Goal: Information Seeking & Learning: Learn about a topic

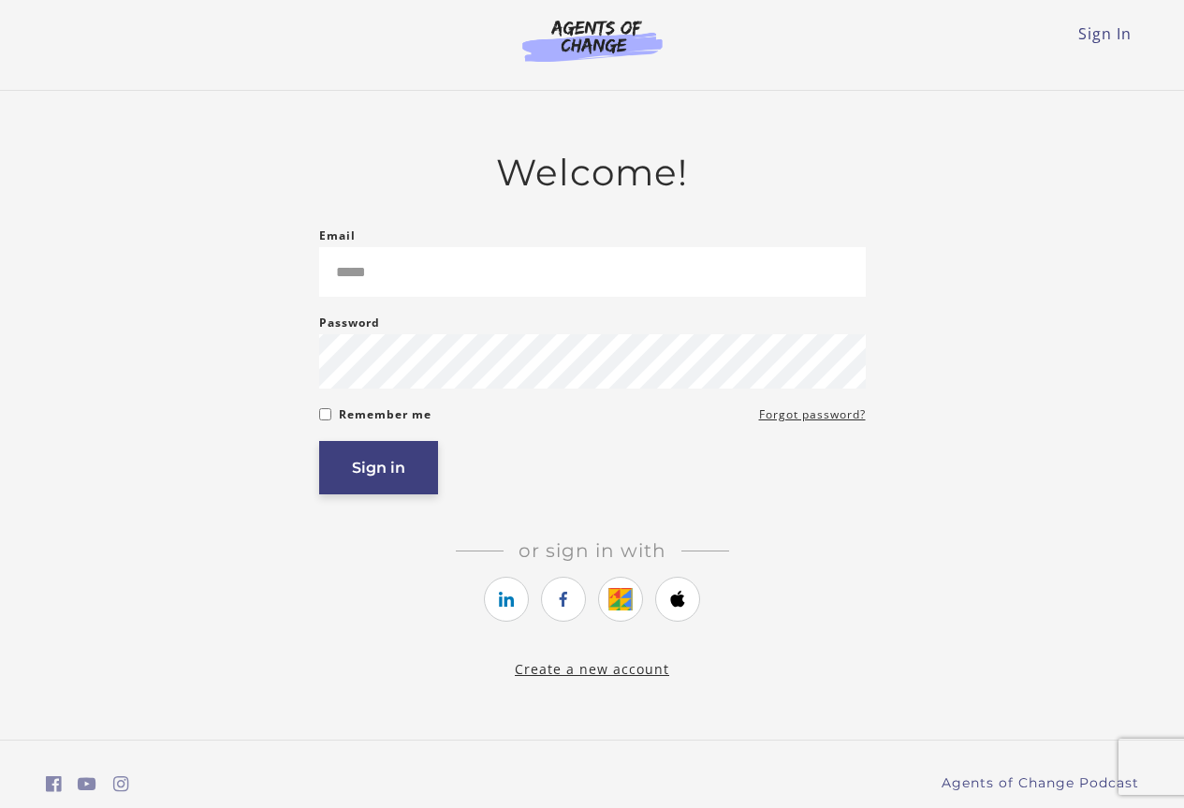
type input "**********"
click at [371, 474] on button "Sign in" at bounding box center [378, 467] width 119 height 53
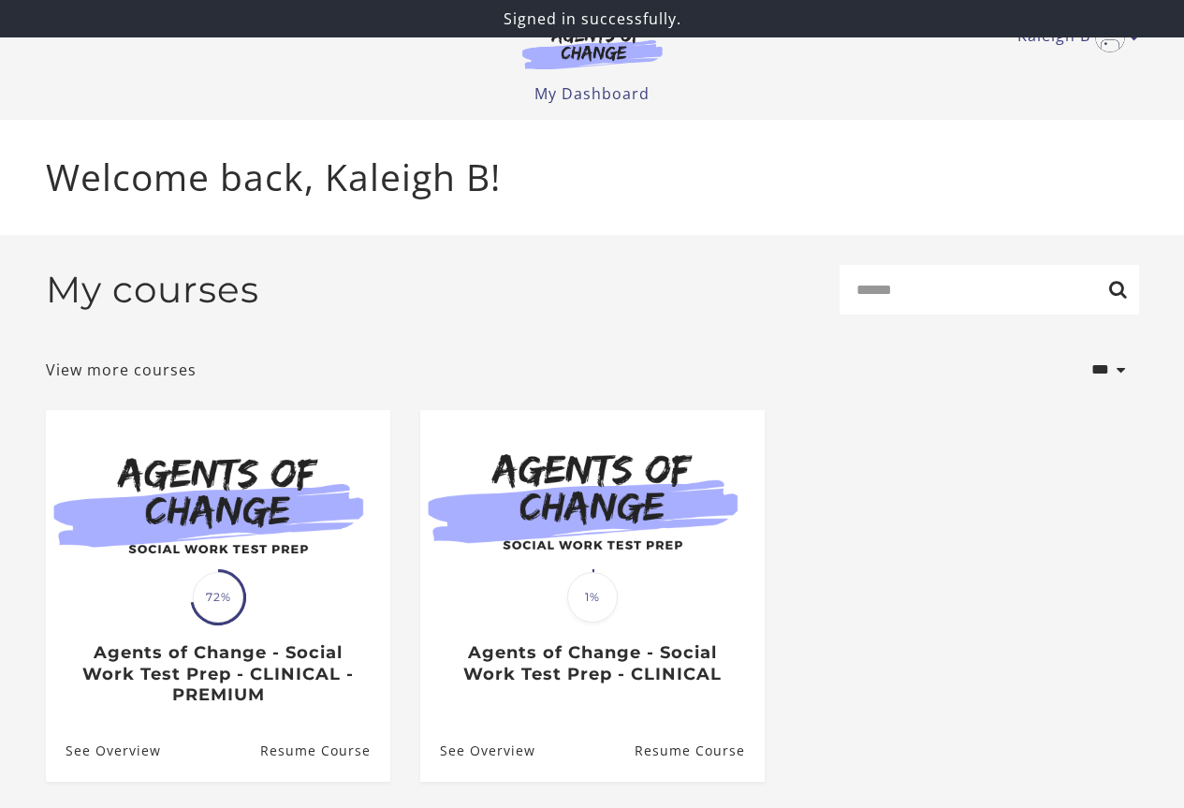
scroll to position [54, 0]
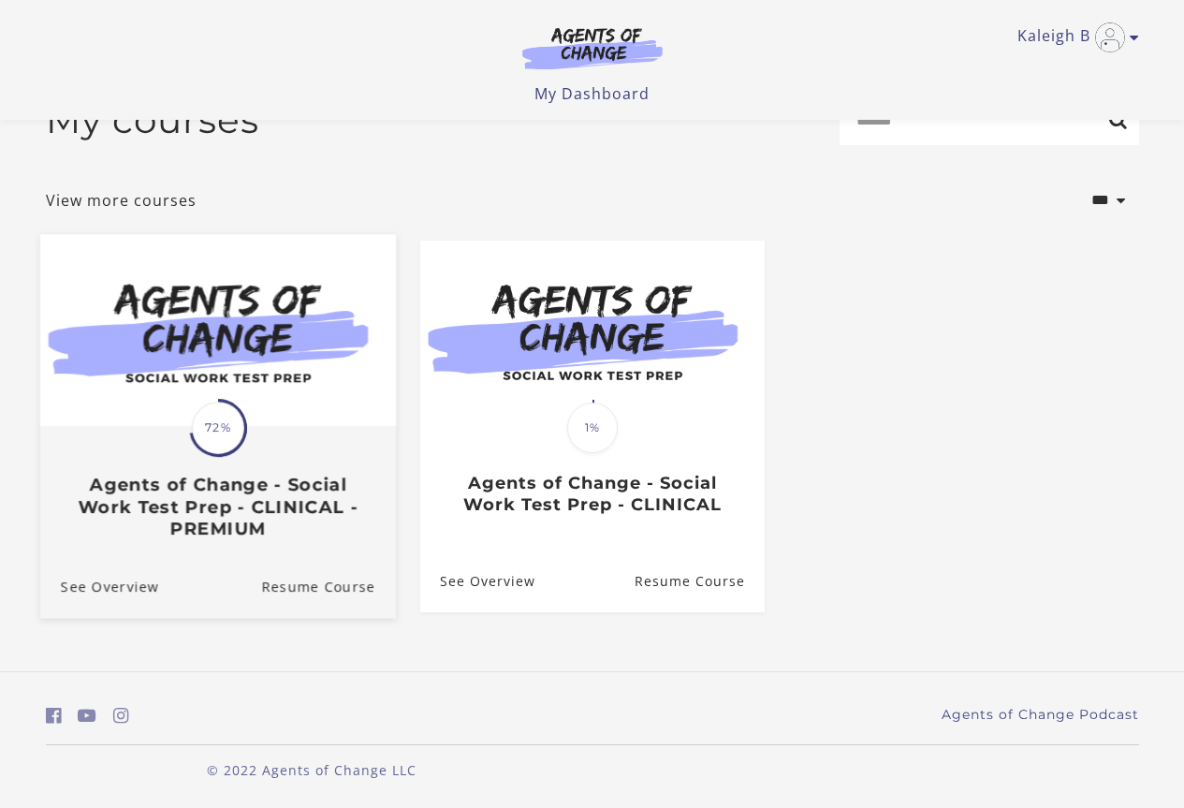
click at [329, 529] on h3 "Agents of Change - Social Work Test Prep - CLINICAL - PREMIUM" at bounding box center [217, 507] width 315 height 66
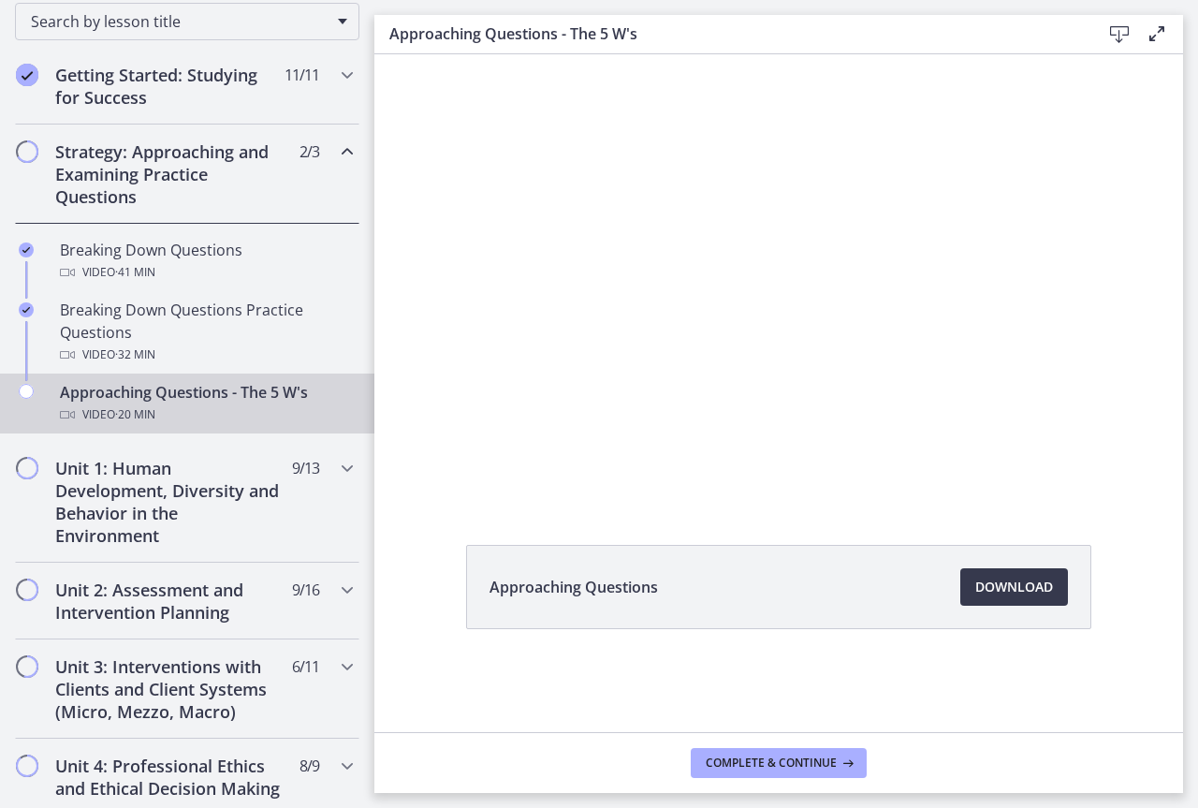
scroll to position [388, 0]
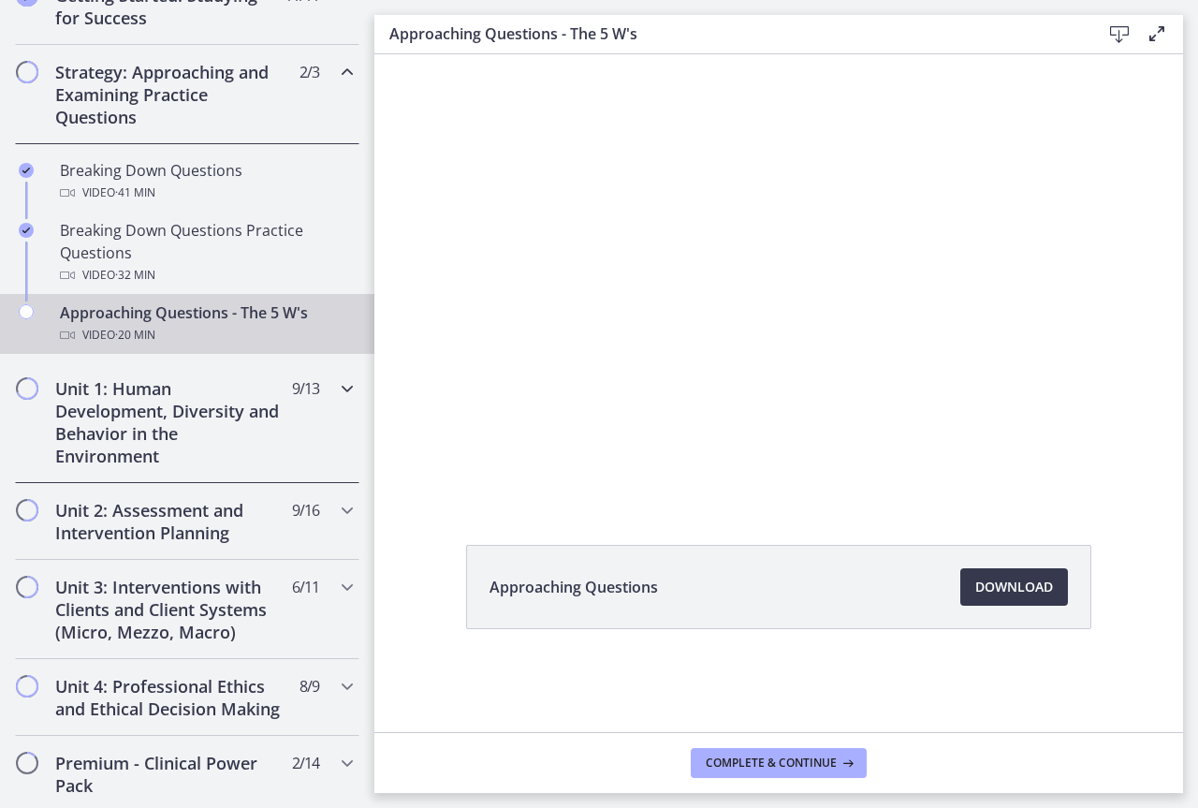
click at [344, 402] on div "Unit 1: Human Development, Diversity and Behavior in the Environment 9 / 13 Com…" at bounding box center [187, 422] width 344 height 122
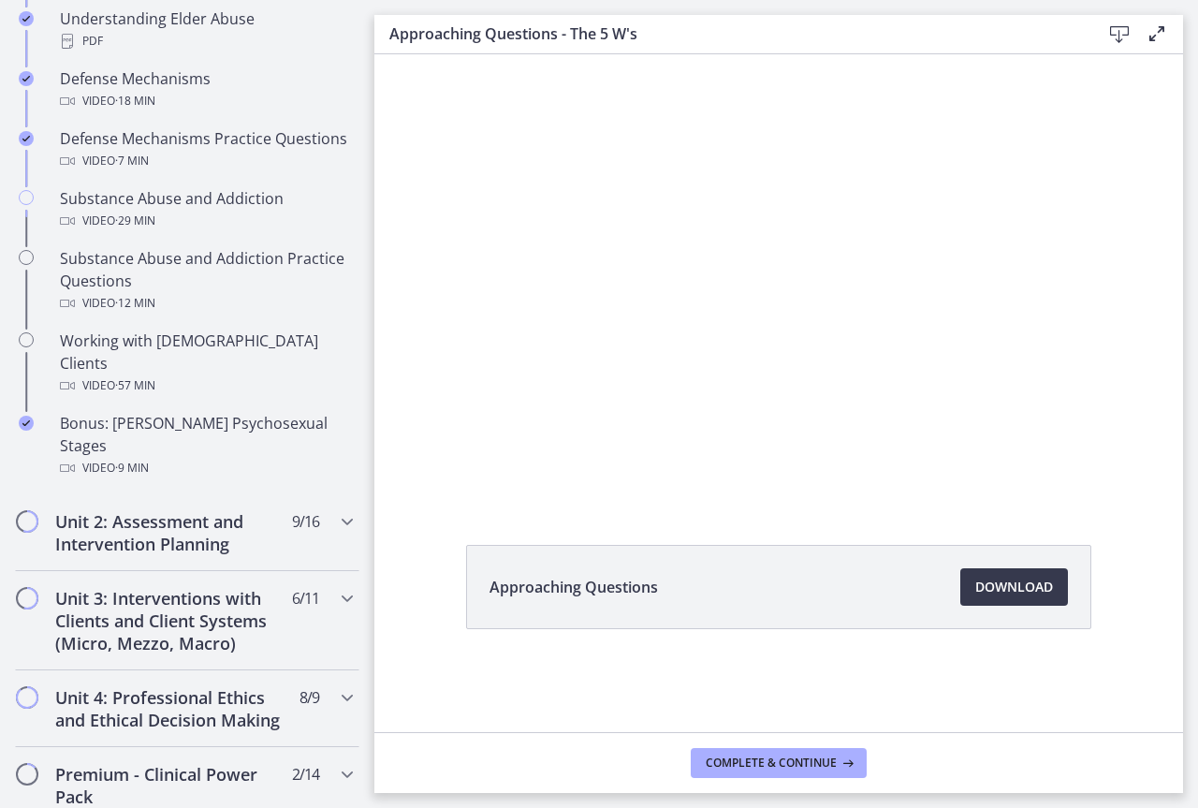
scroll to position [1118, 0]
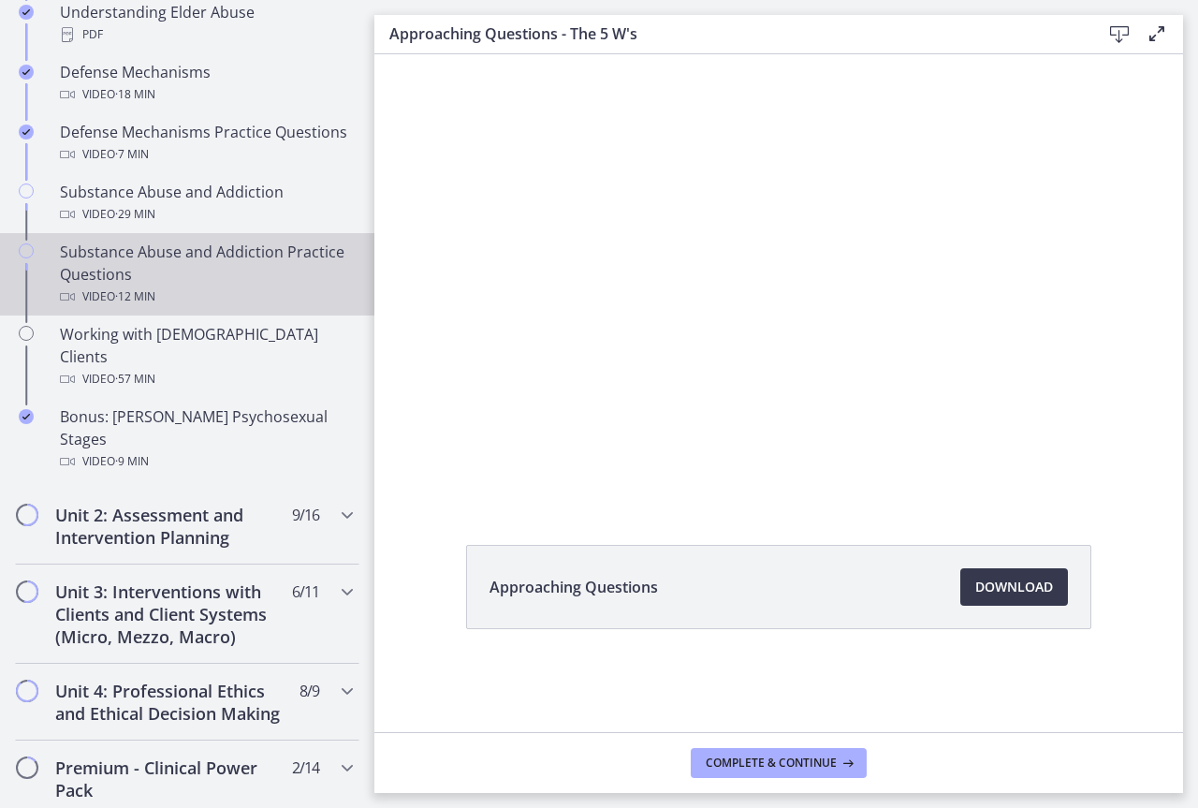
click at [151, 271] on div "Substance Abuse and Addiction Practice Questions Video · 12 min" at bounding box center [206, 274] width 292 height 67
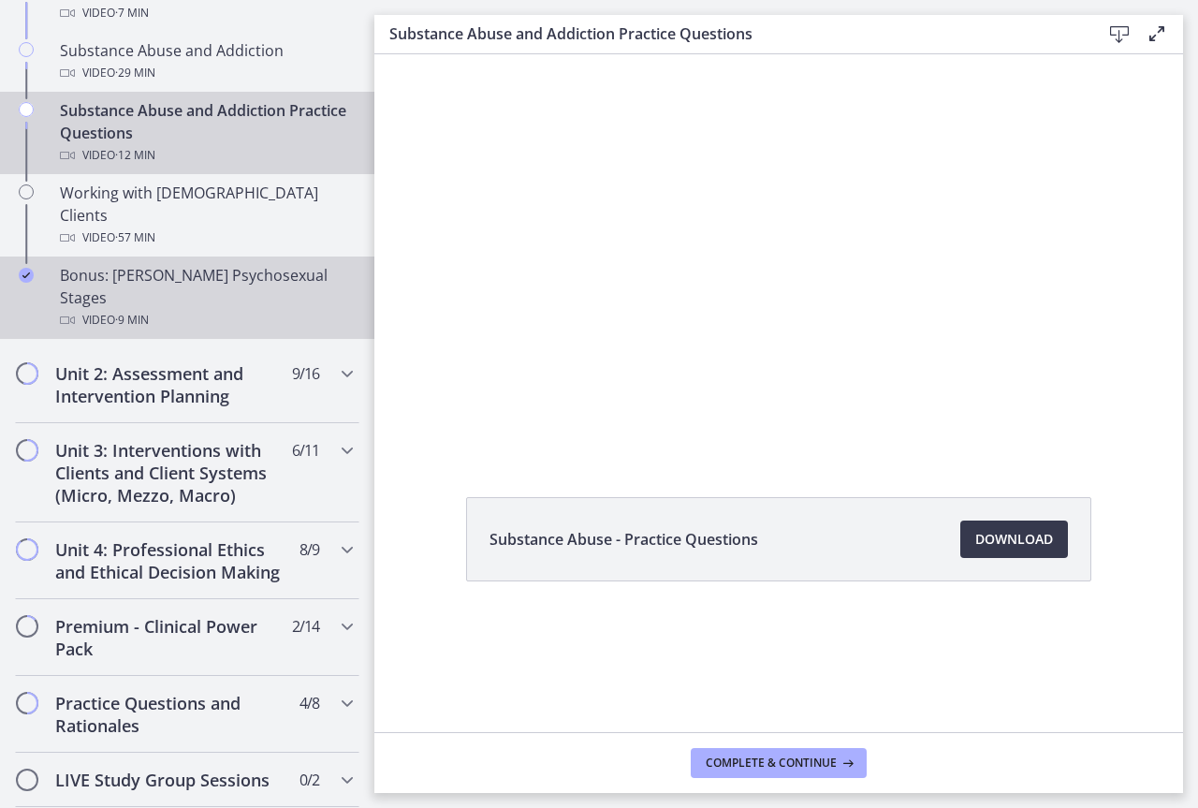
scroll to position [1305, 0]
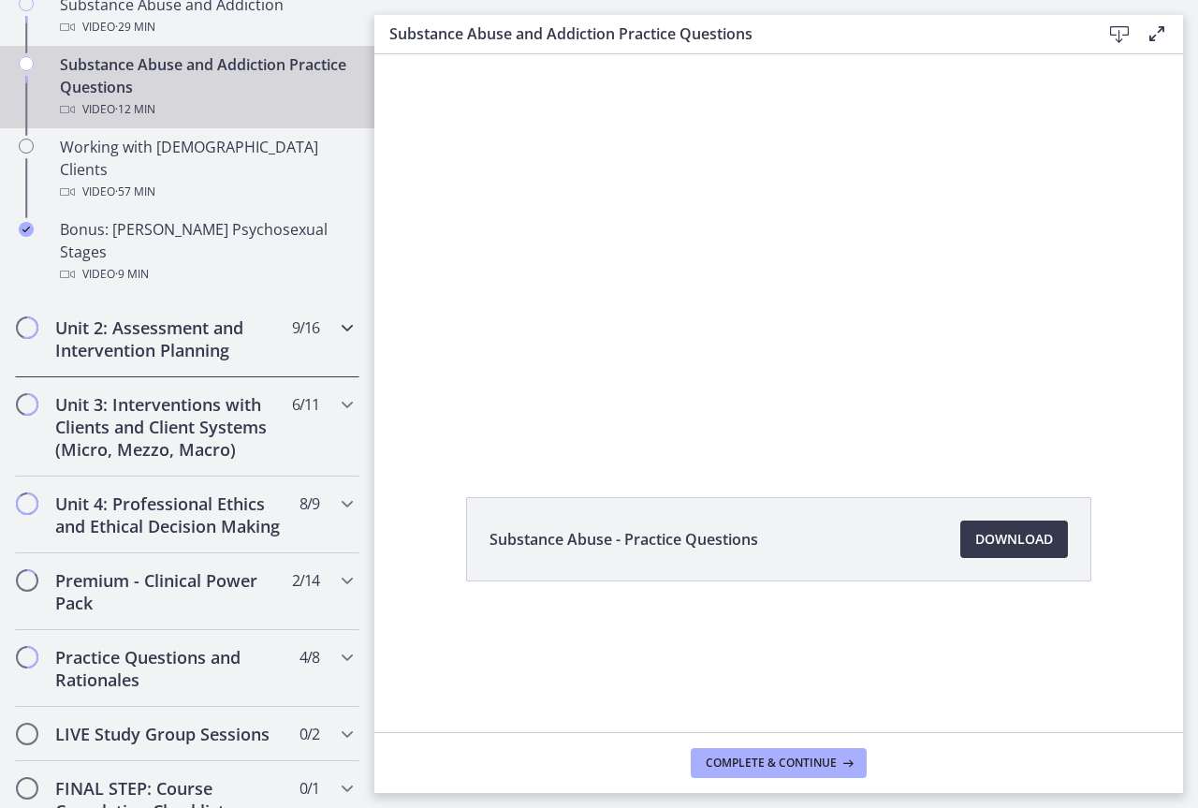
click at [303, 305] on div "Unit 2: Assessment and Intervention Planning 9 / 16 Completed" at bounding box center [187, 338] width 344 height 77
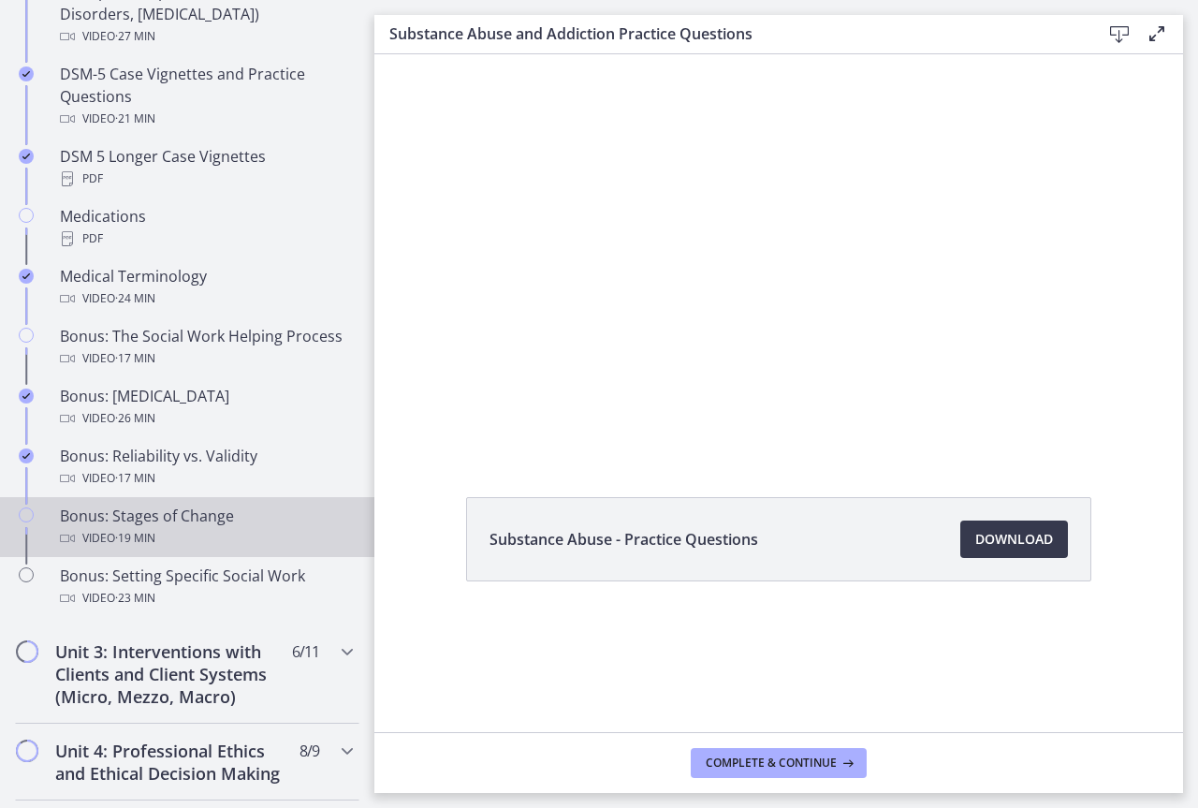
click at [220, 536] on div "Video · 19 min" at bounding box center [206, 538] width 292 height 22
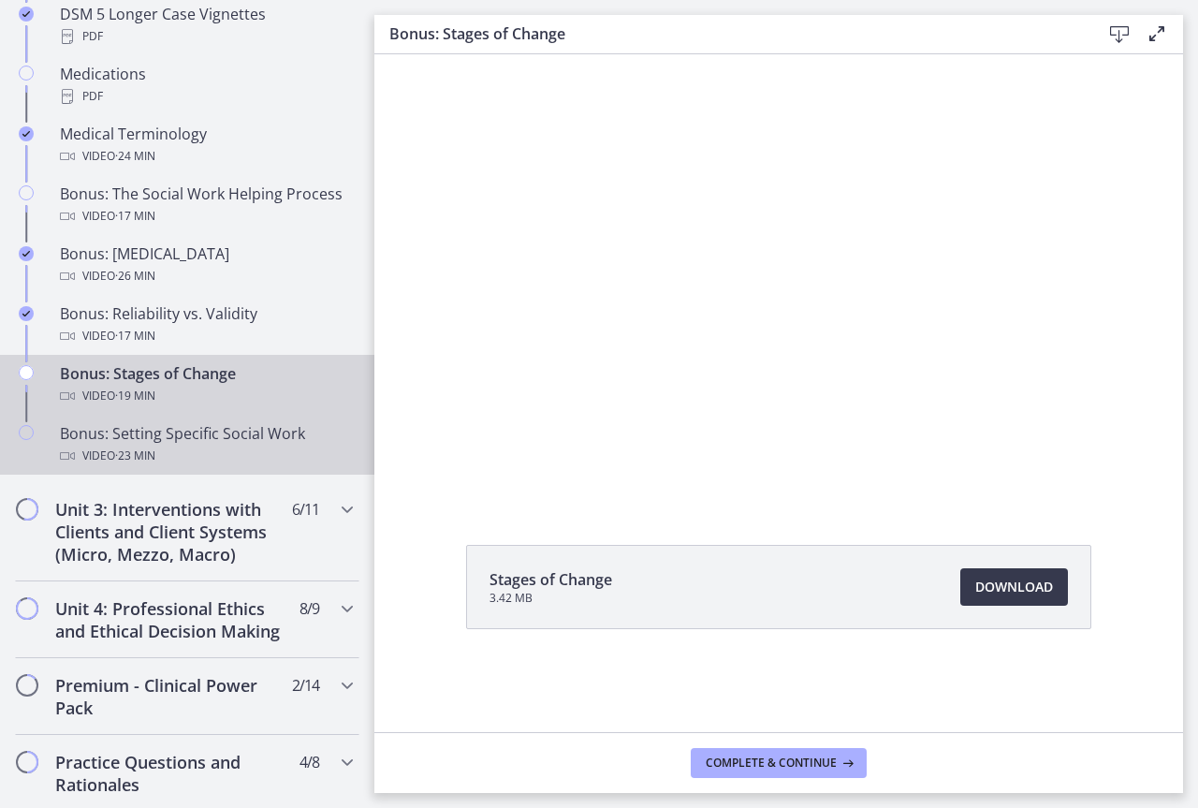
scroll to position [1492, 0]
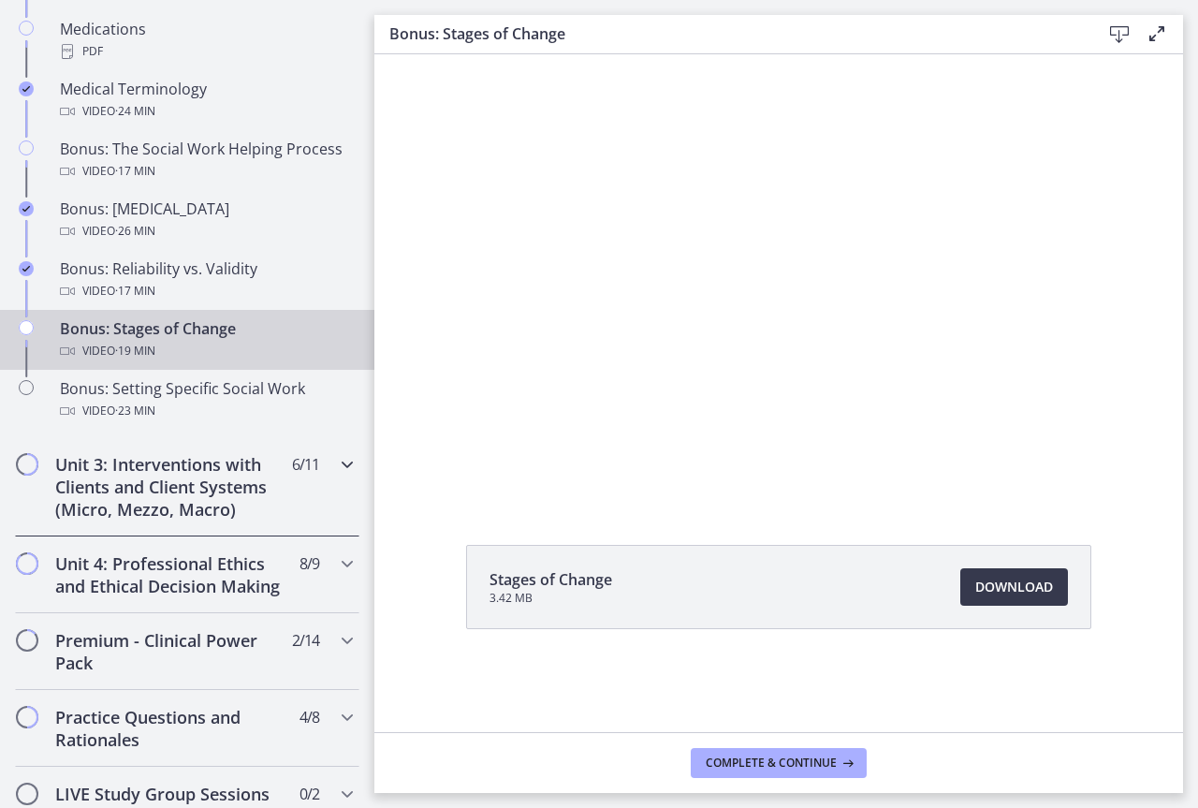
click at [207, 477] on h2 "Unit 3: Interventions with Clients and Client Systems (Micro, Mezzo, Macro)" at bounding box center [169, 486] width 228 height 67
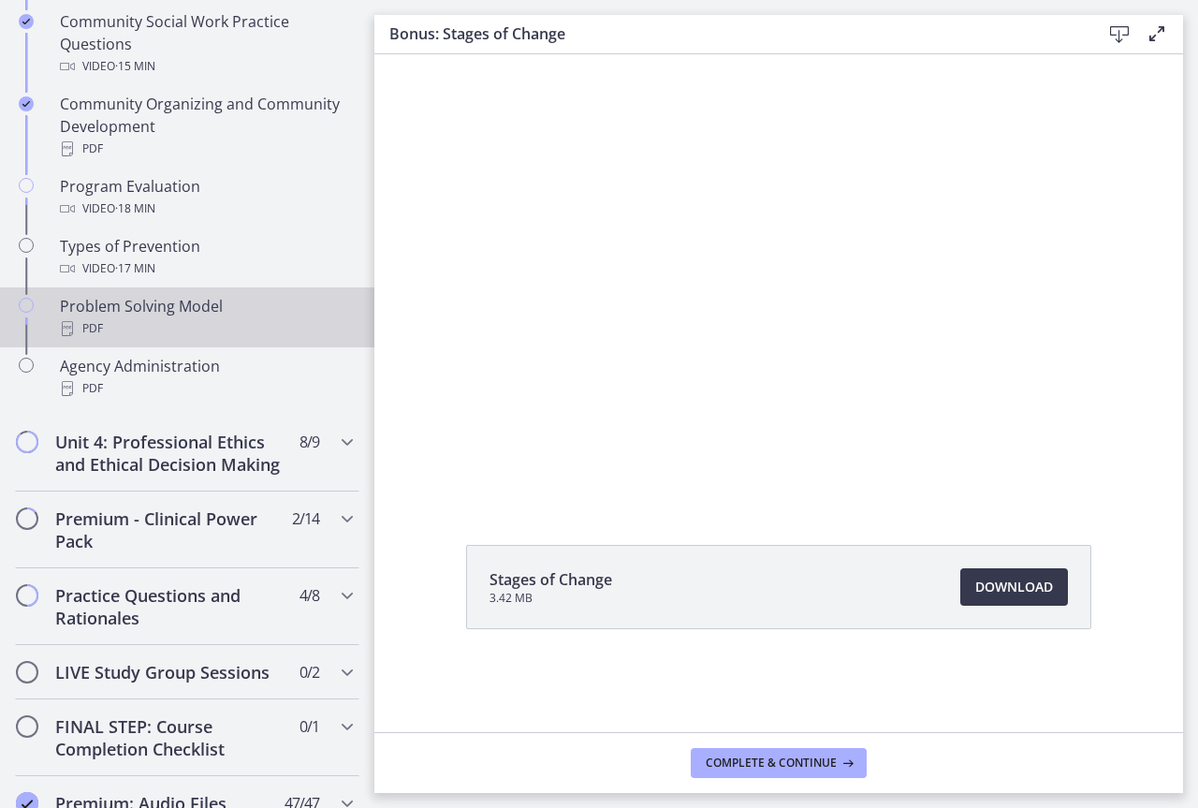
scroll to position [1118, 0]
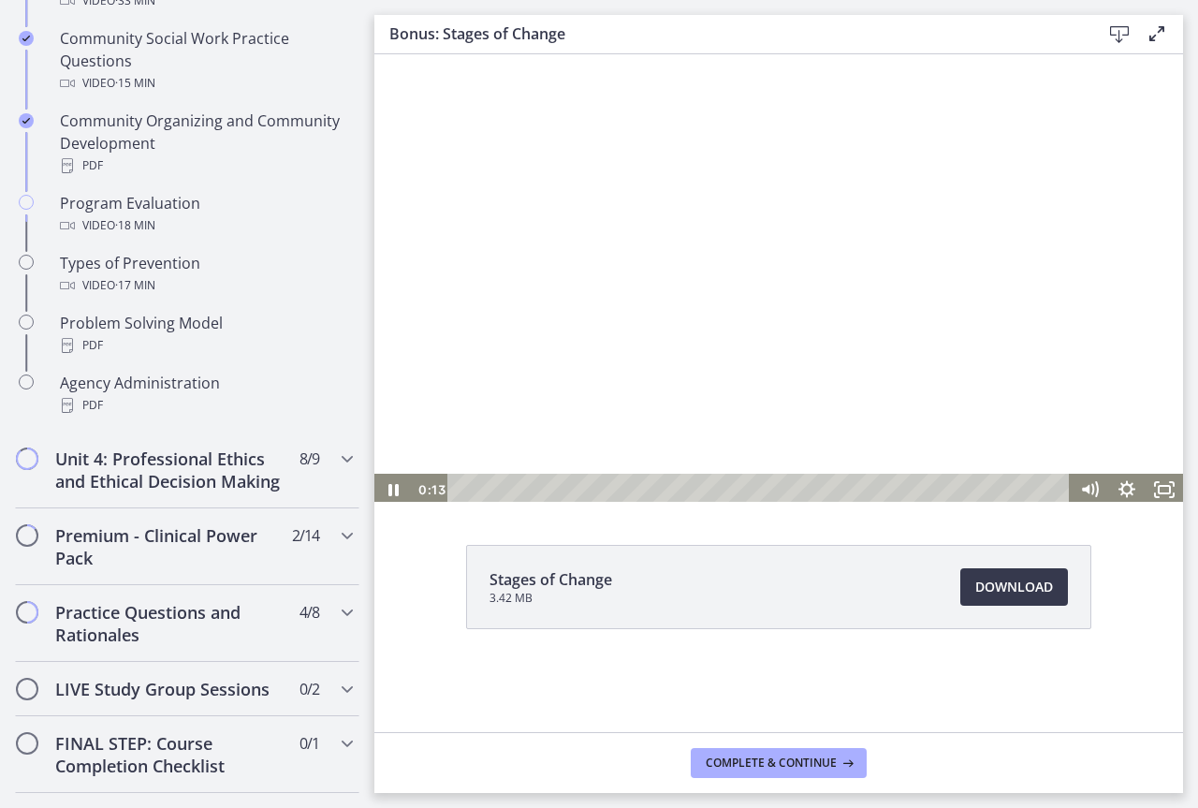
click at [707, 300] on div at bounding box center [778, 278] width 809 height 455
